Goal: Navigation & Orientation: Find specific page/section

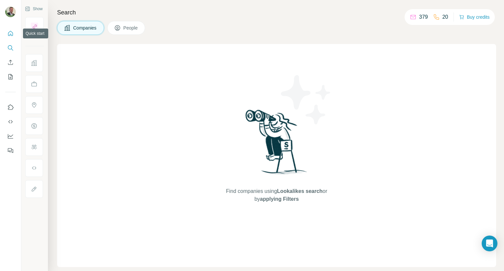
click at [11, 34] on icon "Quick start" at bounding box center [10, 33] width 5 height 5
